Goal: Check status

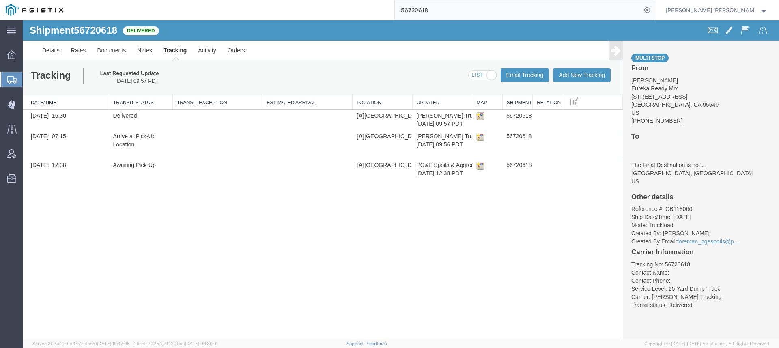
click at [532, 9] on input "56720618" at bounding box center [518, 9] width 247 height 19
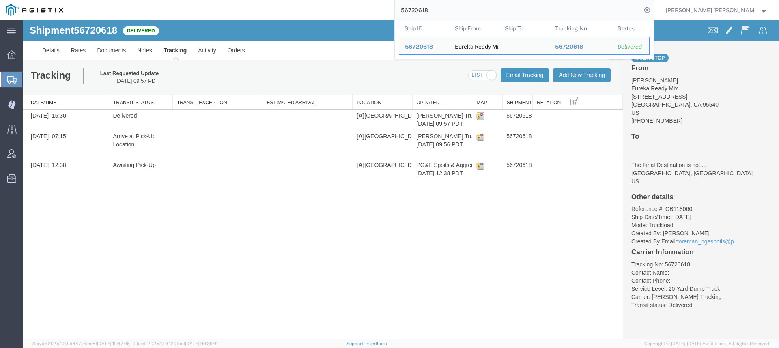
drag, startPoint x: 513, startPoint y: 10, endPoint x: 374, endPoint y: 8, distance: 139.1
click at [378, 8] on div "56720618 Ship ID Ship From Ship To Tracking Nu. Status Ship ID 56720618 Ship Fr…" at bounding box center [361, 10] width 585 height 20
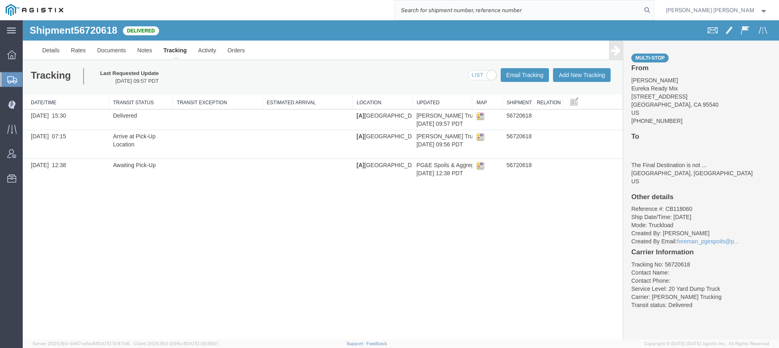
paste input "56446321"
type input "56446321"
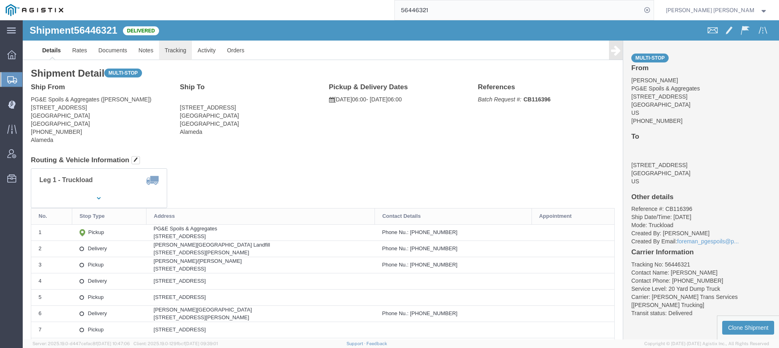
click link "Tracking"
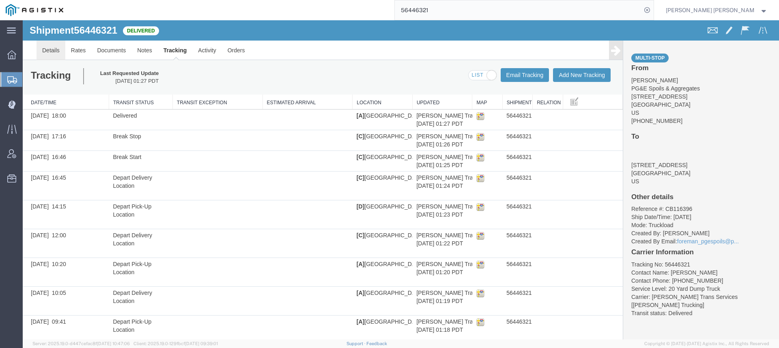
click at [52, 48] on link "Details" at bounding box center [51, 50] width 29 height 19
